Goal: Information Seeking & Learning: Learn about a topic

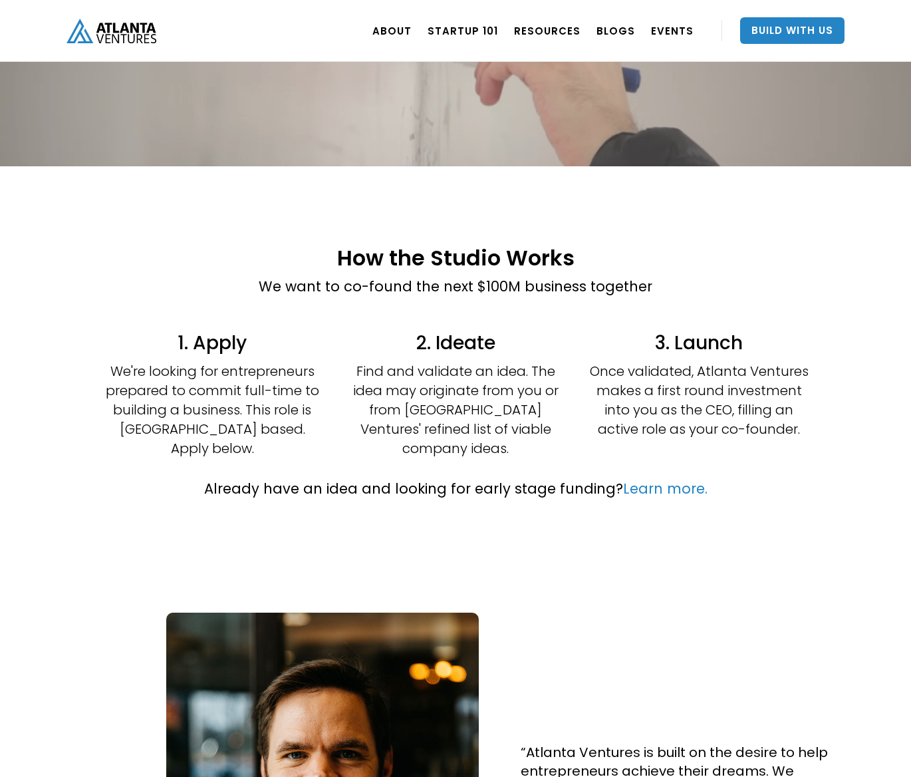
click at [405, 392] on p "Find and validate an idea. The idea may originate from you or from [GEOGRAPHIC_…" at bounding box center [455, 410] width 219 height 96
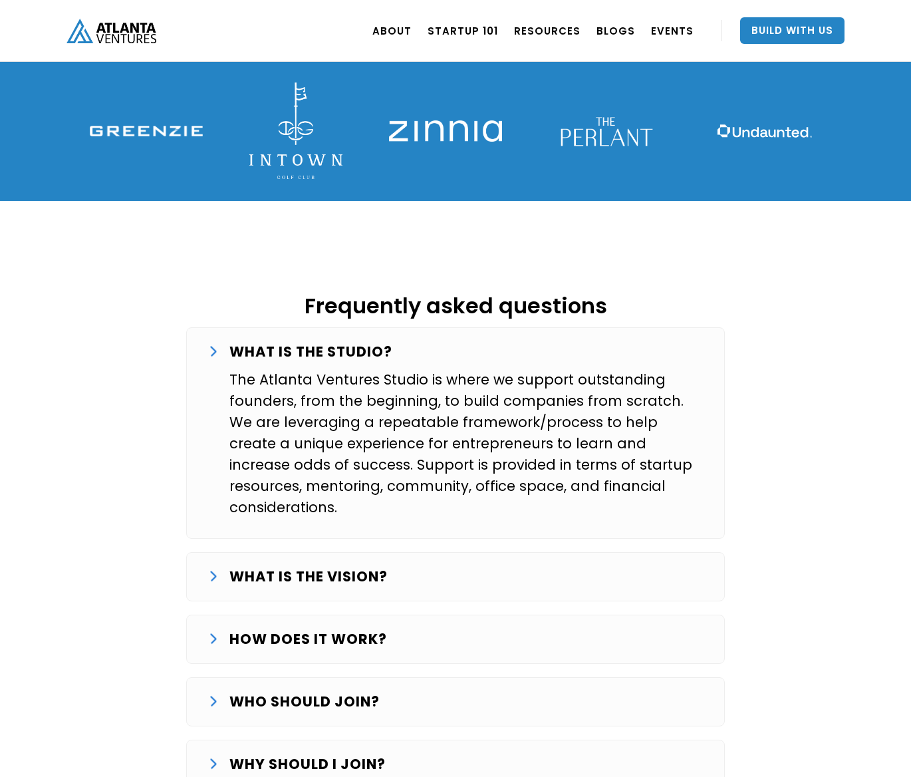
scroll to position [1977, 0]
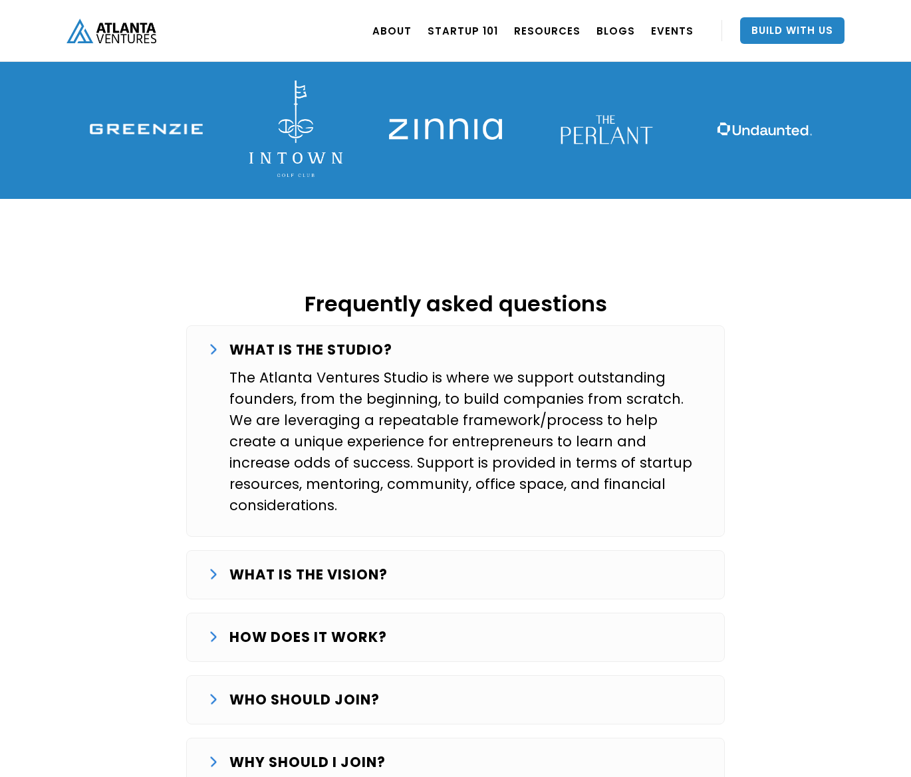
click at [316, 565] on strong "WHAT IS THE VISION?" at bounding box center [308, 574] width 158 height 19
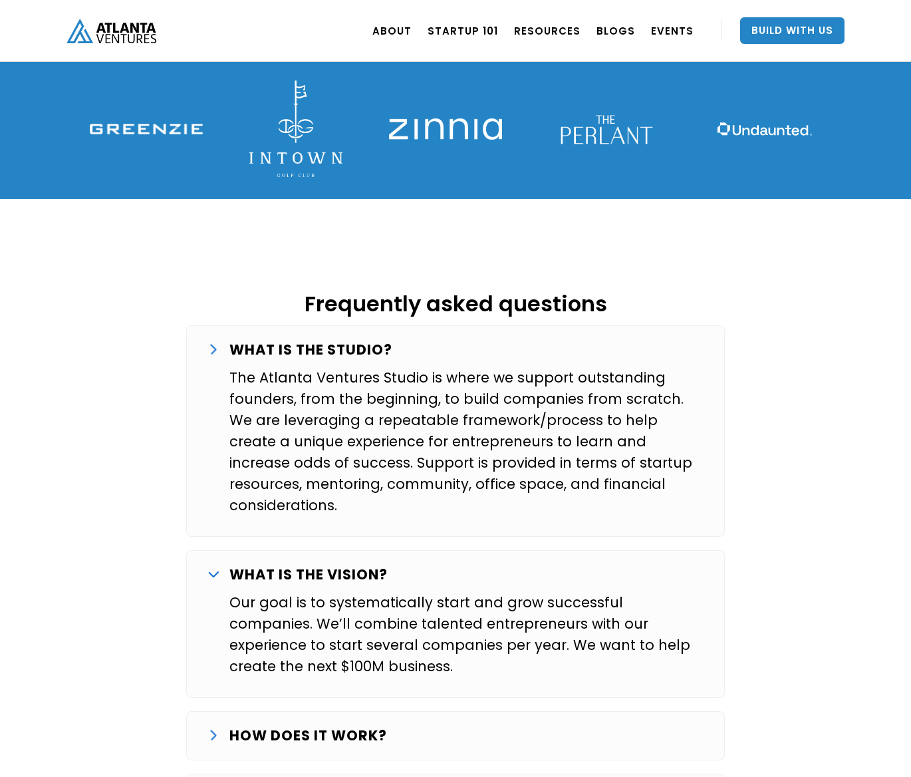
click at [124, 446] on div "Frequently asked questions WHAT IS THE STUDIO? The Atlanta Ventures Studio is w…" at bounding box center [456, 565] width 798 height 666
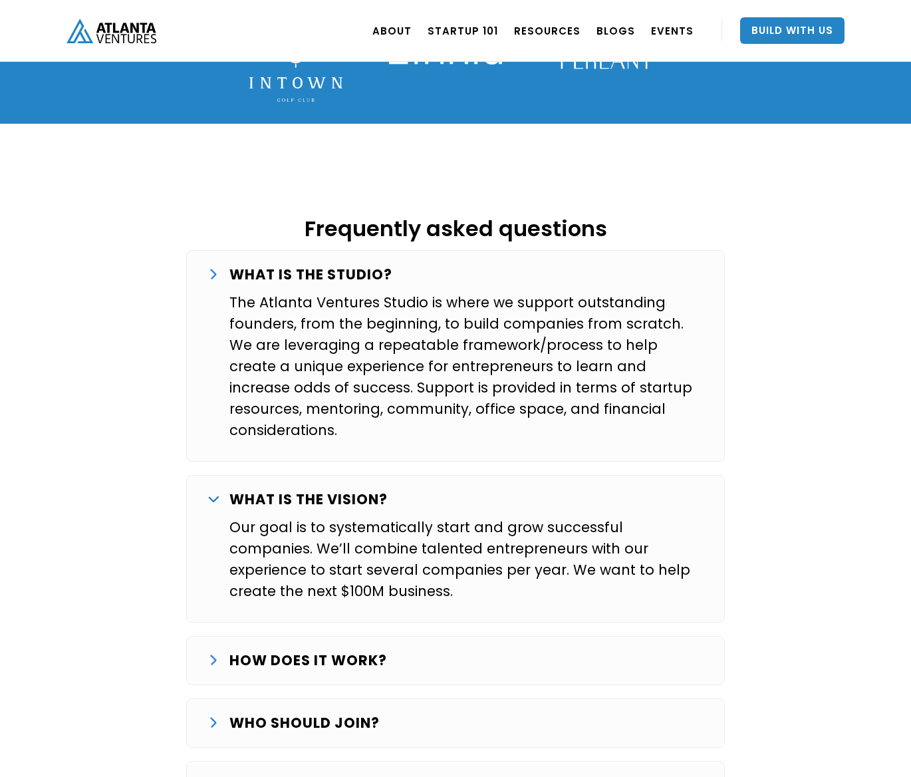
scroll to position [2095, 0]
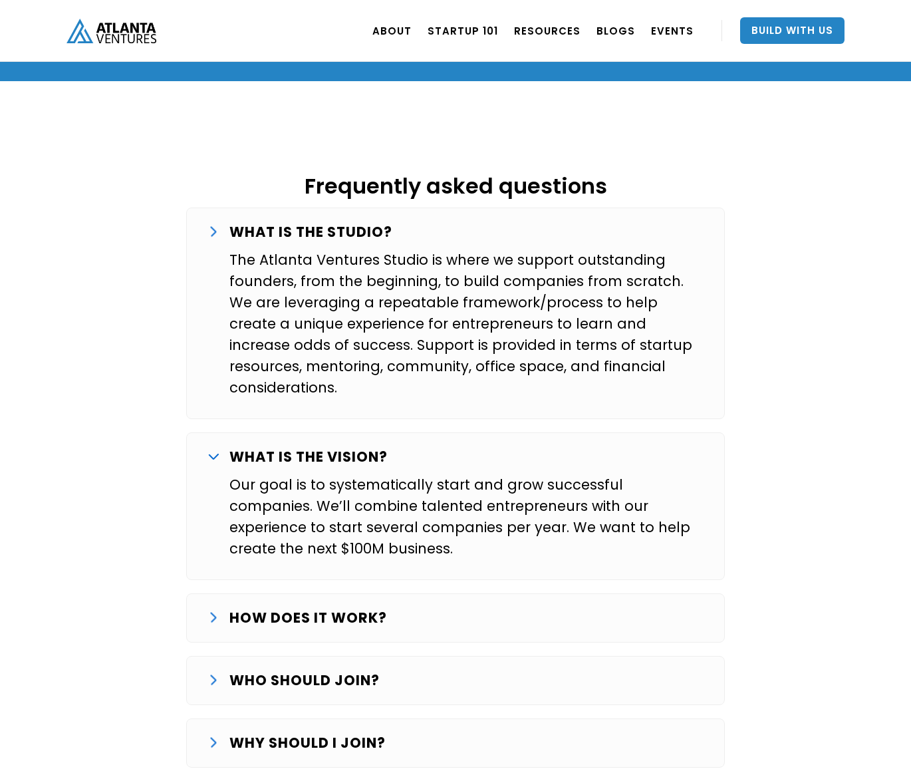
click at [211, 607] on div "HOW DOES IT WORK?" at bounding box center [455, 617] width 495 height 21
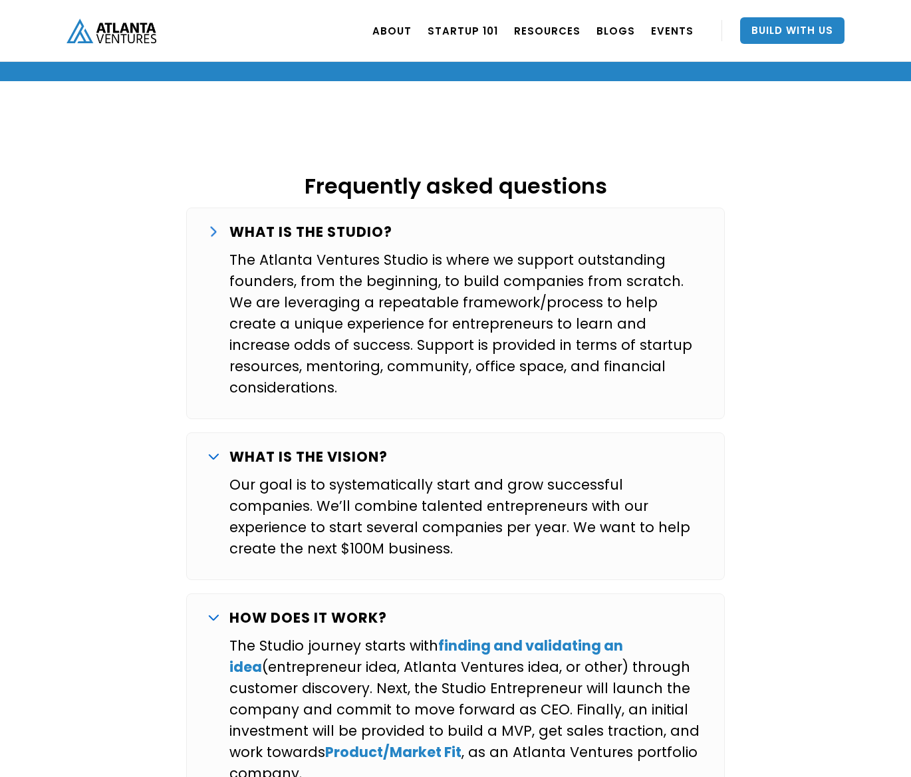
click at [128, 507] on div "Frequently asked questions WHAT IS THE STUDIO? The Atlanta Ventures Studio is w…" at bounding box center [456, 528] width 798 height 829
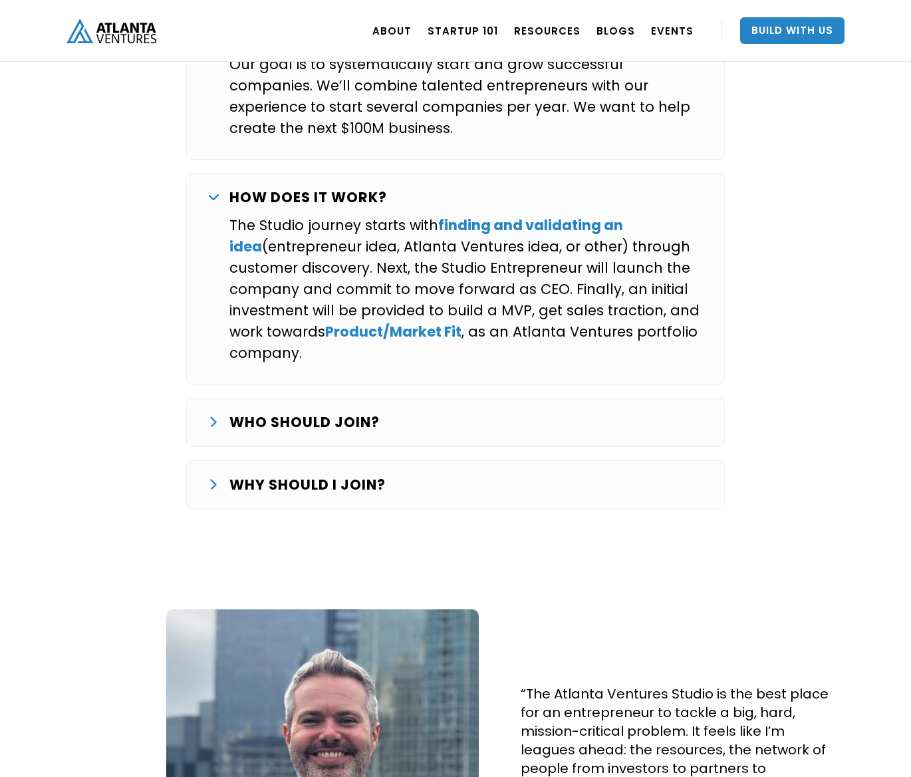
scroll to position [2516, 0]
click at [233, 474] on strong "WHY SHOULD I JOIN?" at bounding box center [307, 483] width 156 height 19
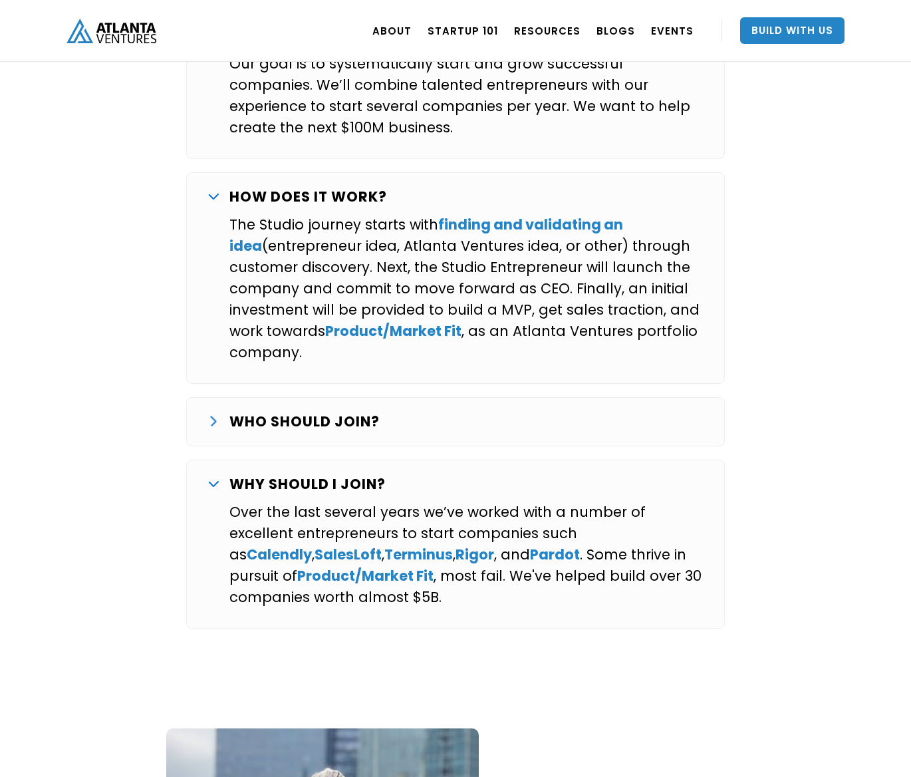
click at [215, 416] on img at bounding box center [214, 421] width 6 height 11
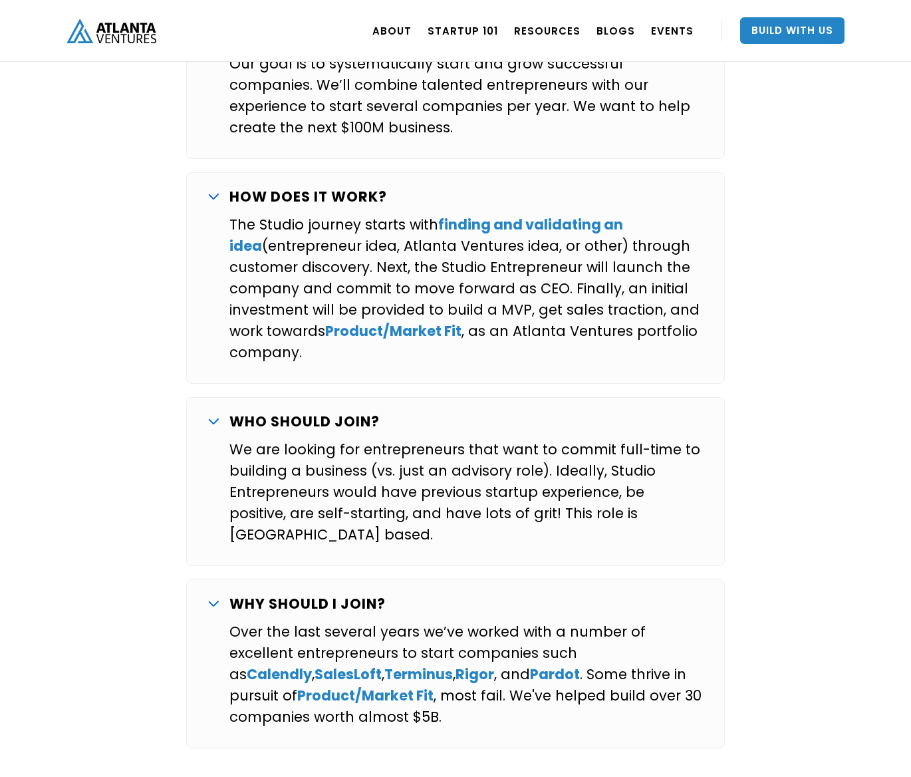
click at [151, 436] on div "Frequently asked questions WHAT IS THE STUDIO? The Atlanta Ventures Studio is w…" at bounding box center [456, 227] width 798 height 1068
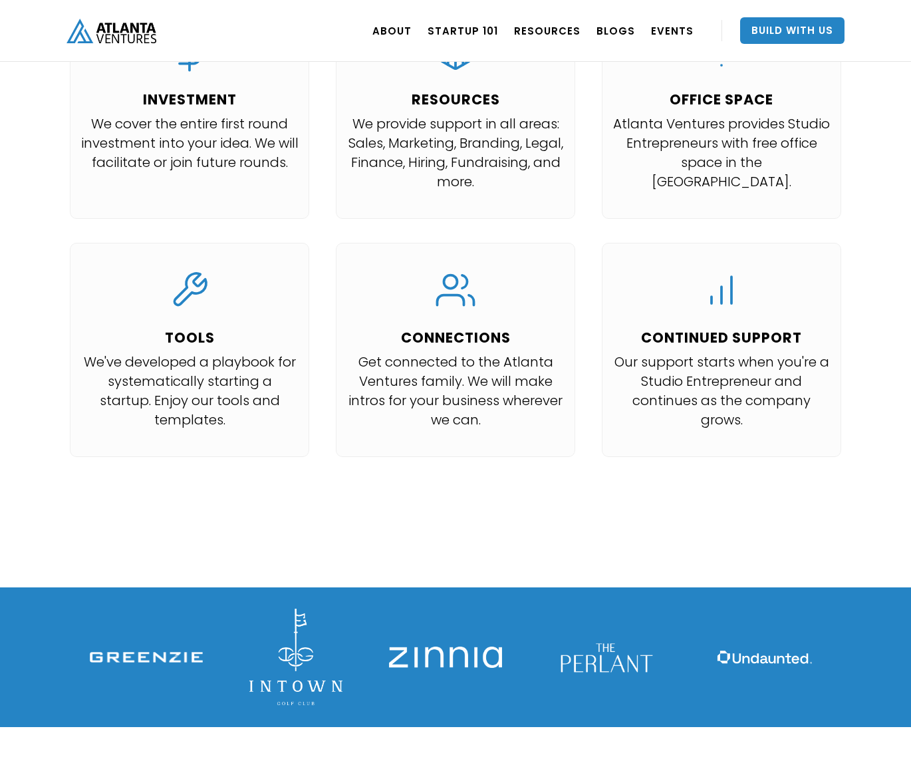
scroll to position [1451, 0]
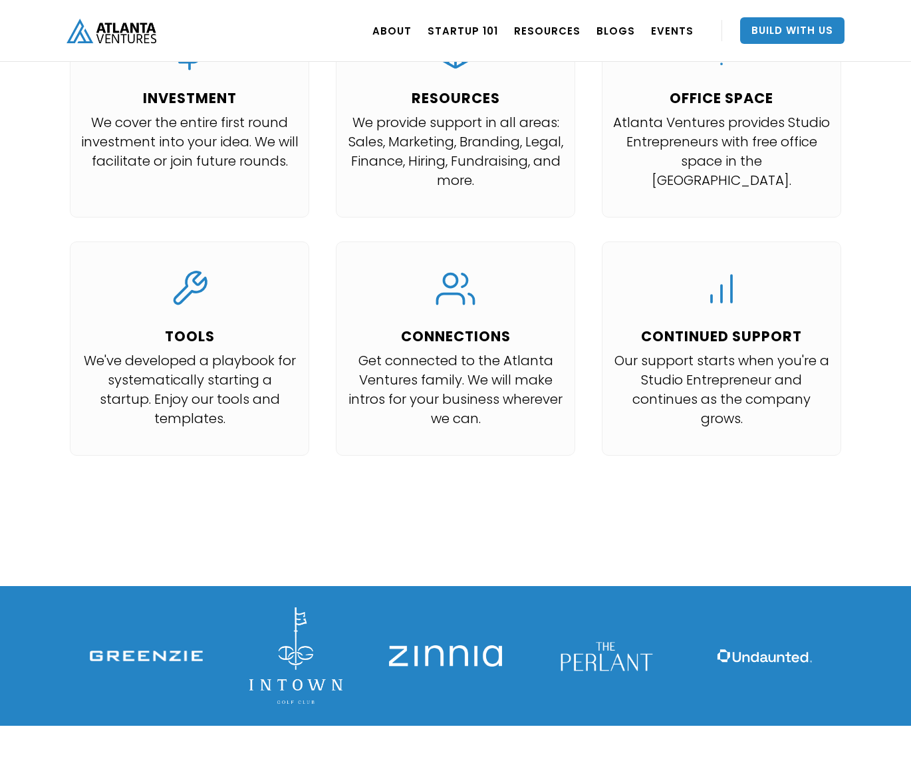
click at [523, 505] on div "Co-found with Atlanta Ventures We've proven from experience what it takes to la…" at bounding box center [455, 194] width 911 height 783
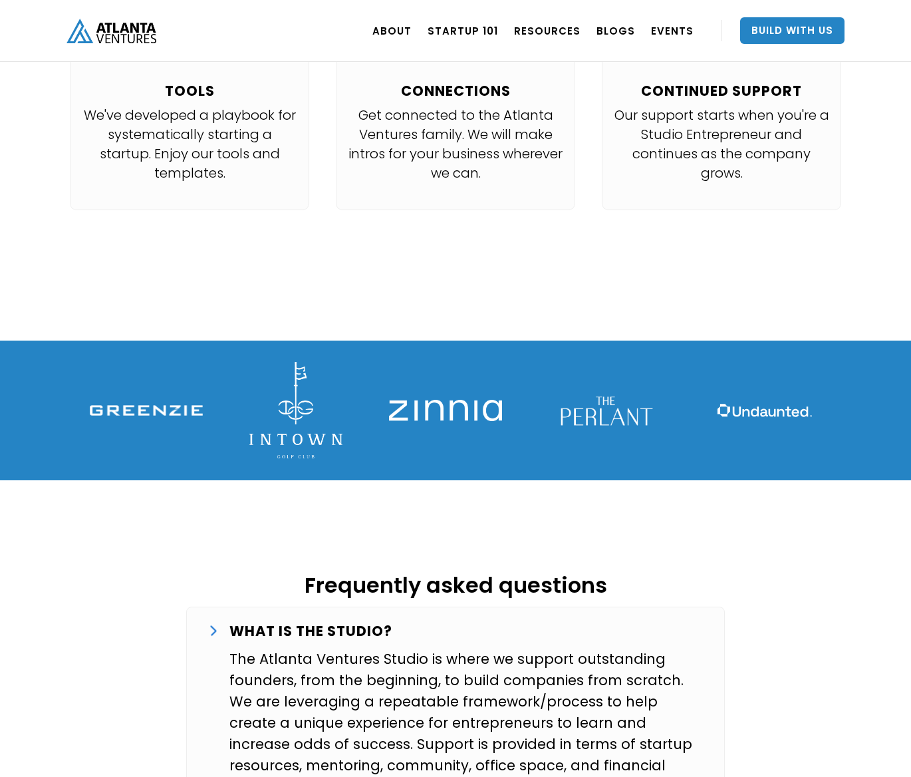
scroll to position [1711, 0]
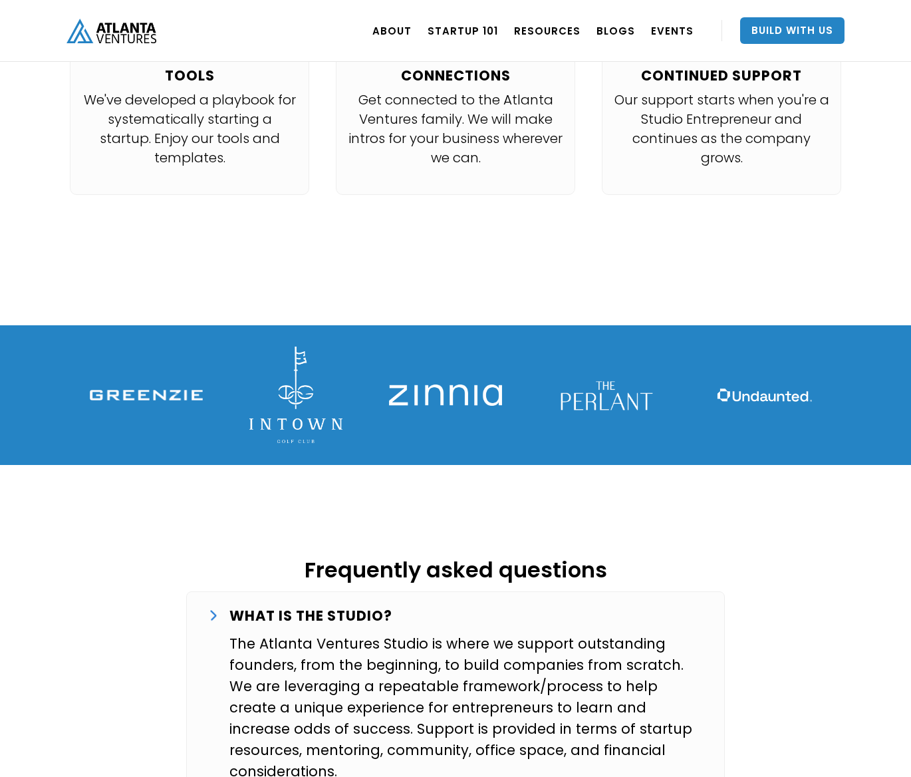
click at [757, 356] on img at bounding box center [764, 395] width 113 height 113
click at [171, 390] on img at bounding box center [146, 395] width 113 height 11
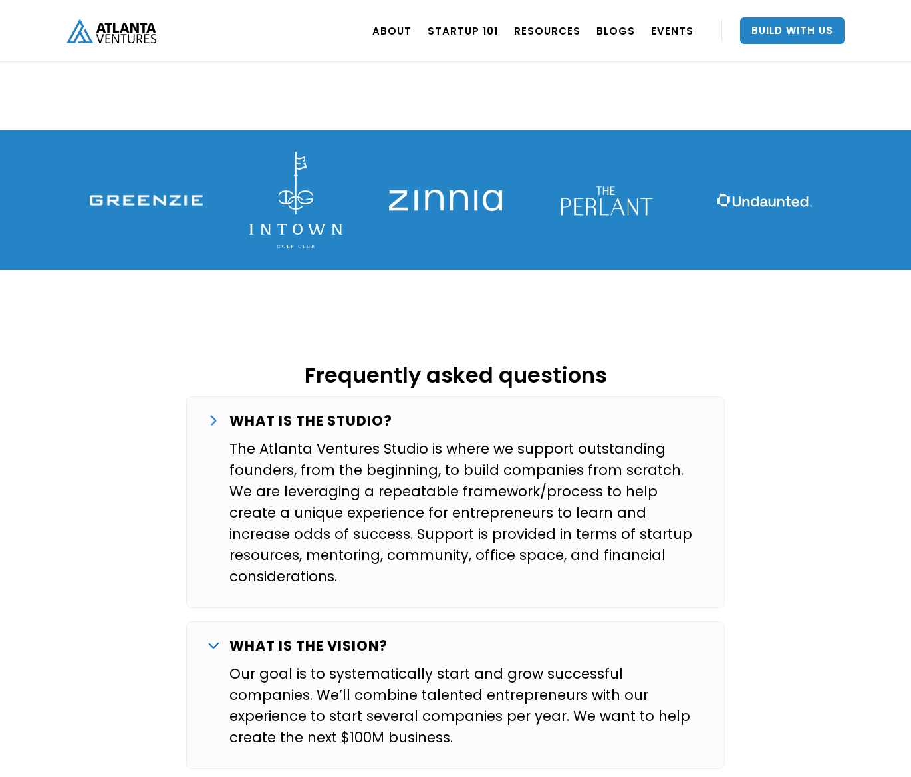
scroll to position [1908, 0]
